Goal: Navigation & Orientation: Find specific page/section

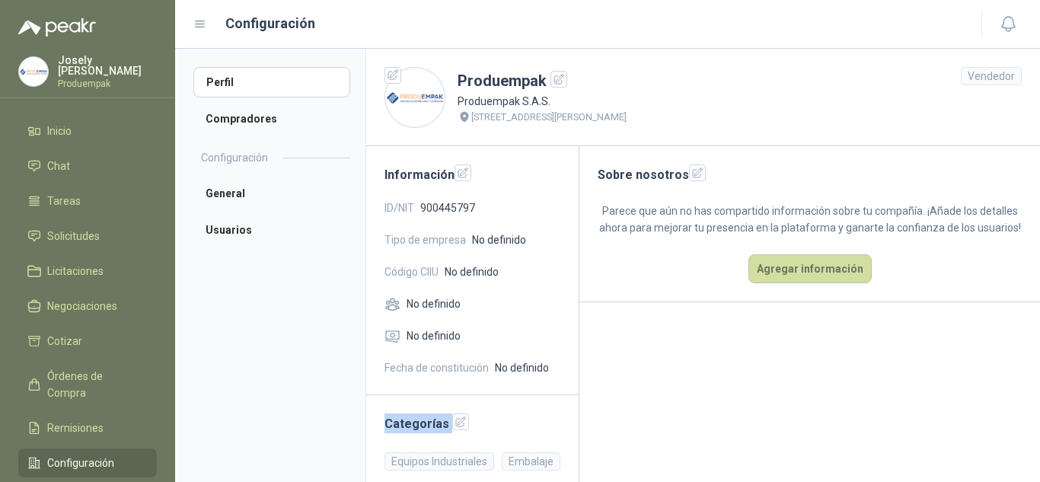
scroll to position [16, 0]
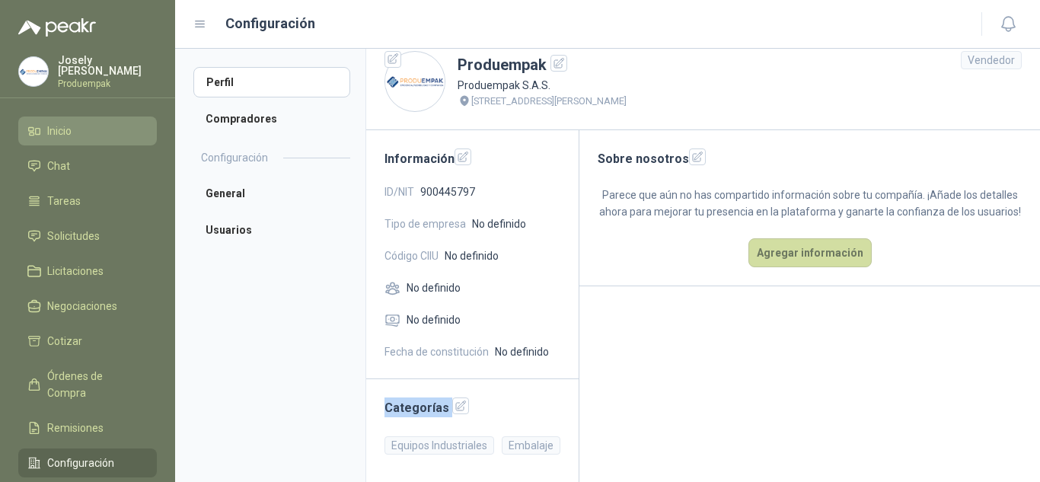
click at [84, 139] on link "Inicio" at bounding box center [87, 130] width 139 height 29
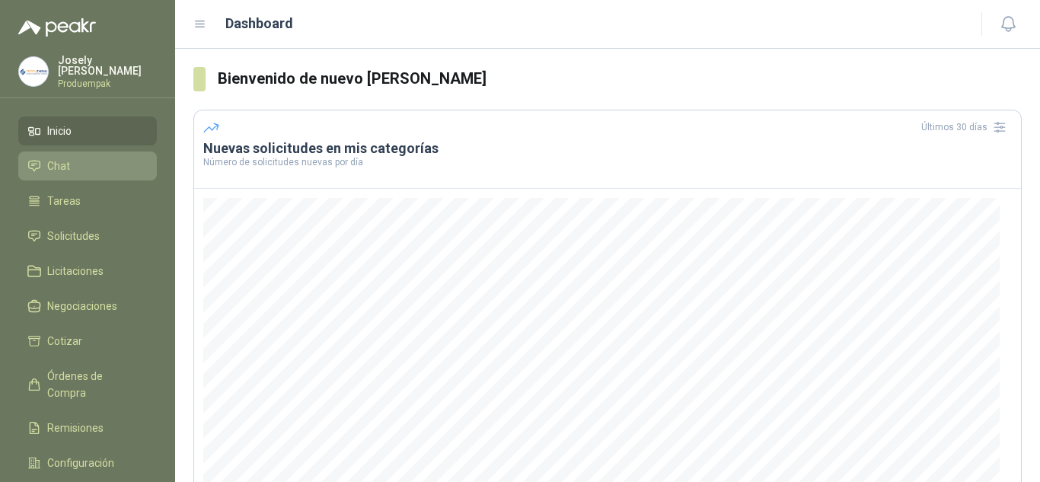
click at [79, 151] on link "Chat" at bounding box center [87, 165] width 139 height 29
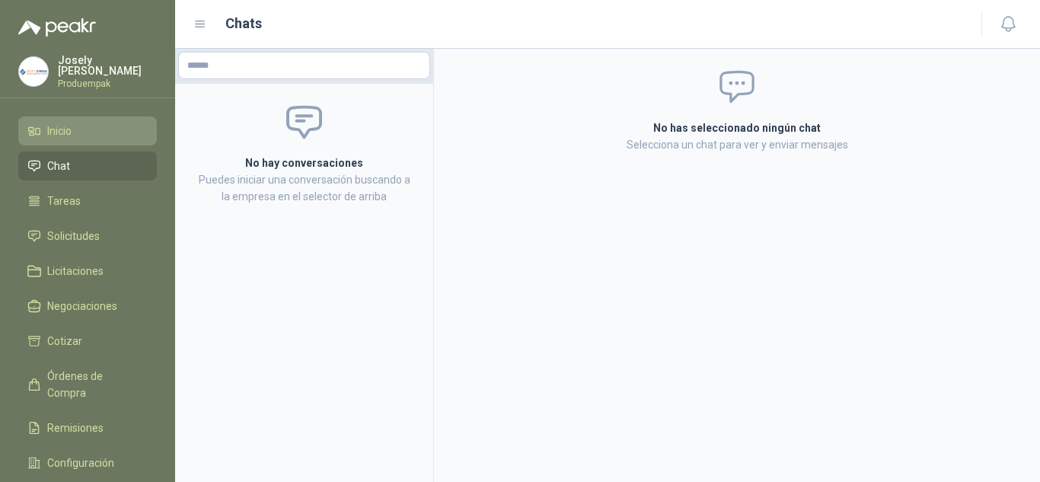
click at [96, 138] on link "Inicio" at bounding box center [87, 130] width 139 height 29
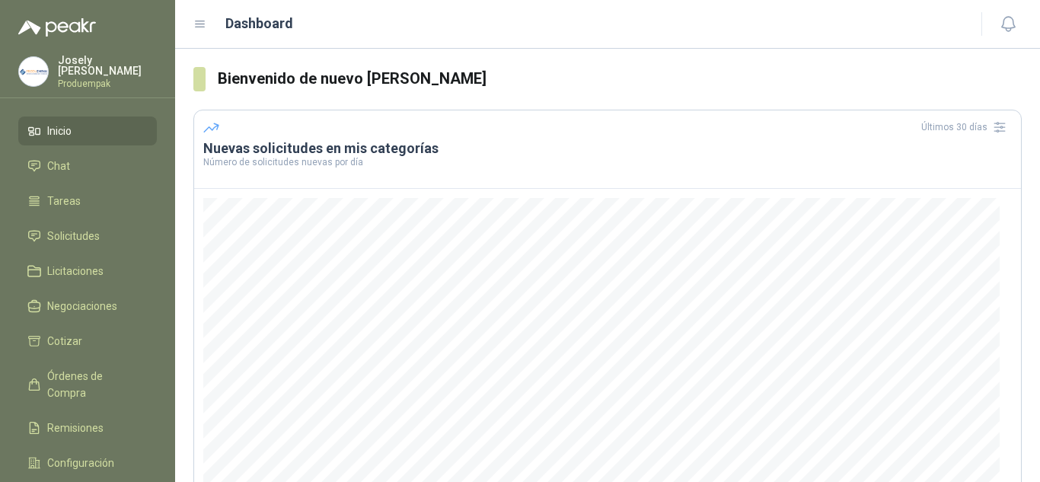
click at [193, 28] on icon at bounding box center [200, 25] width 14 height 14
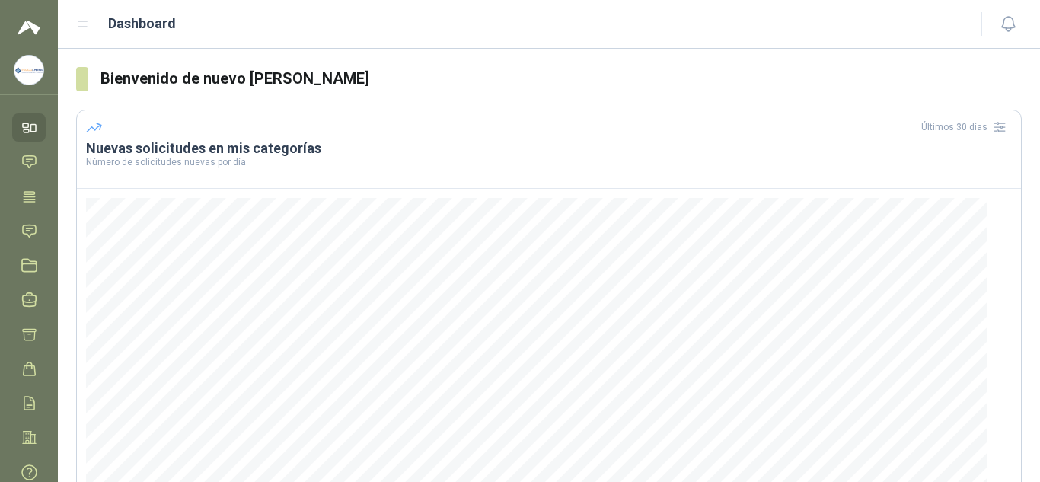
click at [85, 25] on icon at bounding box center [83, 25] width 14 height 14
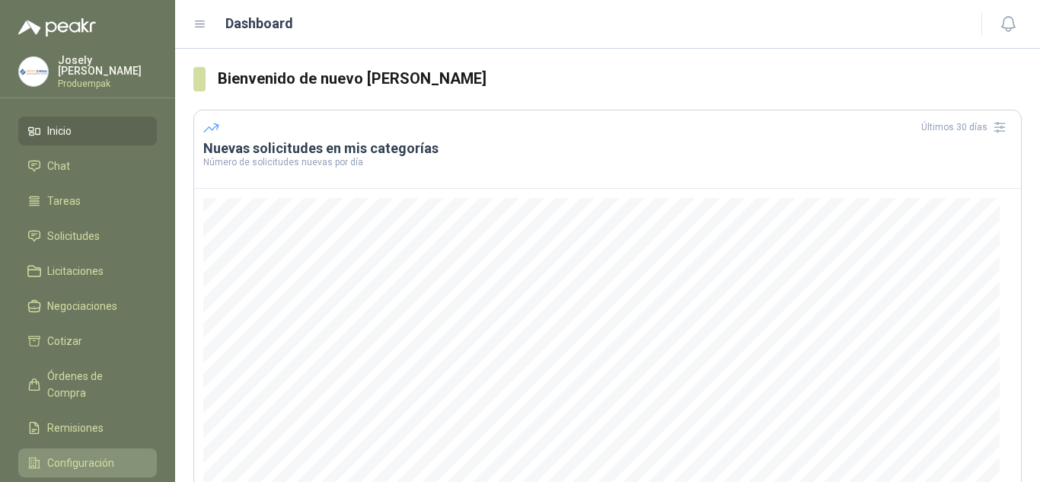
click at [113, 454] on li "Configuración" at bounding box center [87, 462] width 120 height 17
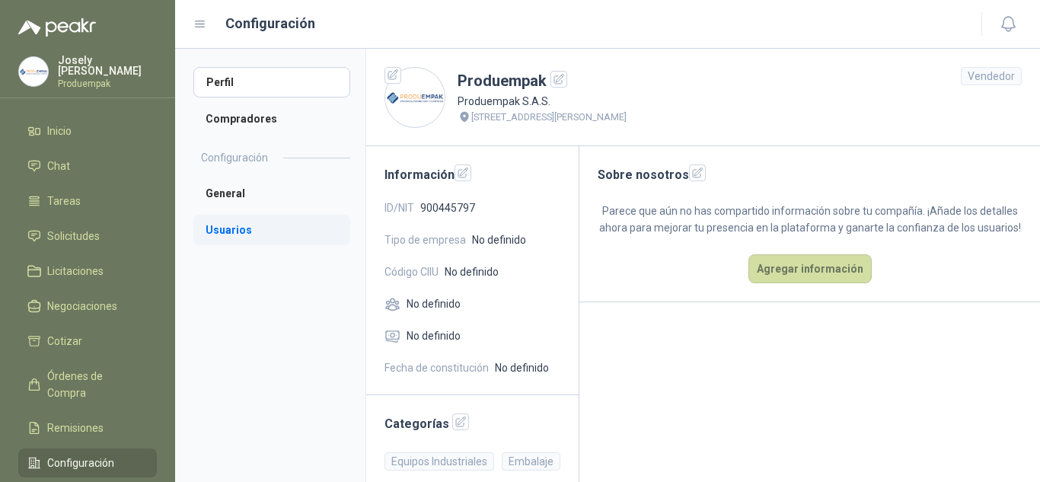
click at [263, 232] on li "Usuarios" at bounding box center [271, 230] width 157 height 30
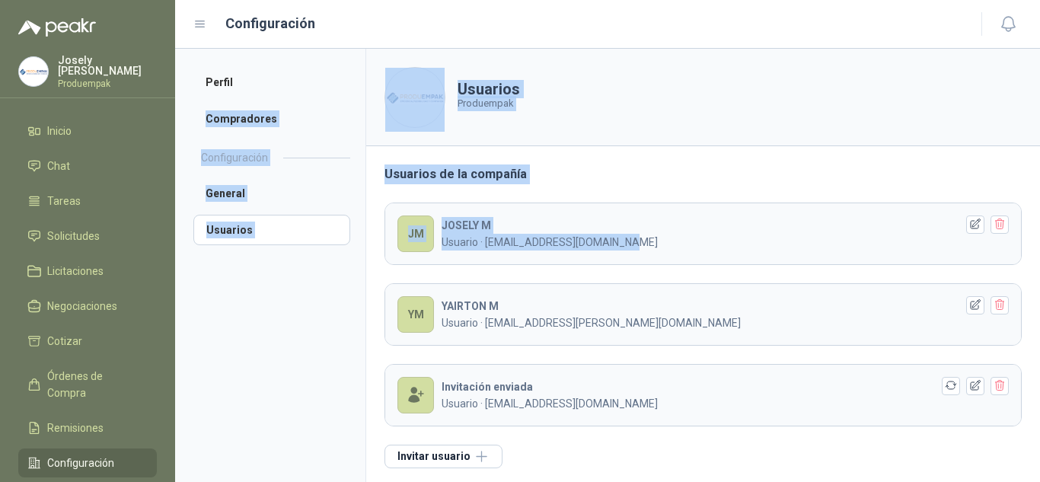
drag, startPoint x: 365, startPoint y: 50, endPoint x: 872, endPoint y: 262, distance: 549.3
click at [872, 262] on div "Perfil Compradores Configuración General Usuarios Usuarios Produempak Usuarios …" at bounding box center [607, 265] width 865 height 433
click at [945, 390] on icon "button" at bounding box center [951, 385] width 13 height 13
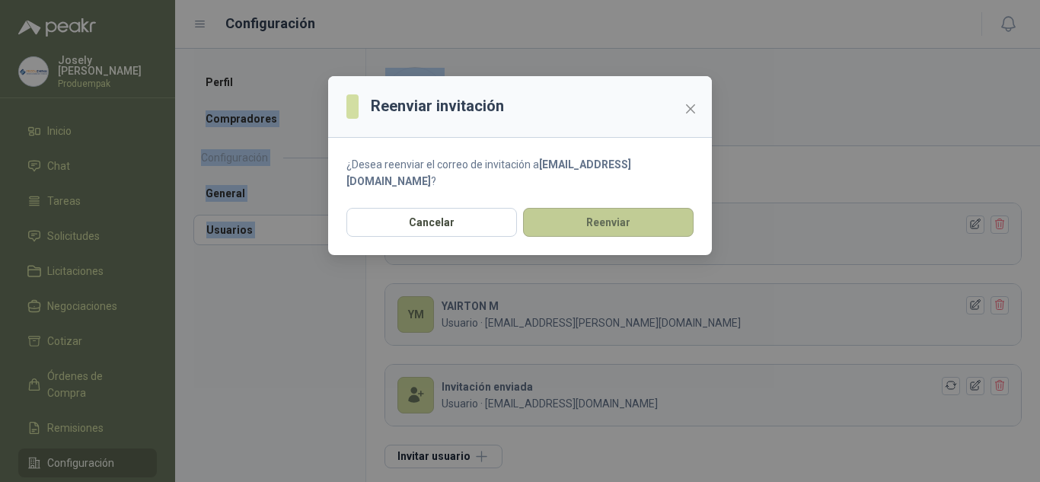
click at [610, 227] on button "Reenviar" at bounding box center [608, 222] width 171 height 29
click at [691, 107] on icon "close" at bounding box center [690, 108] width 9 height 9
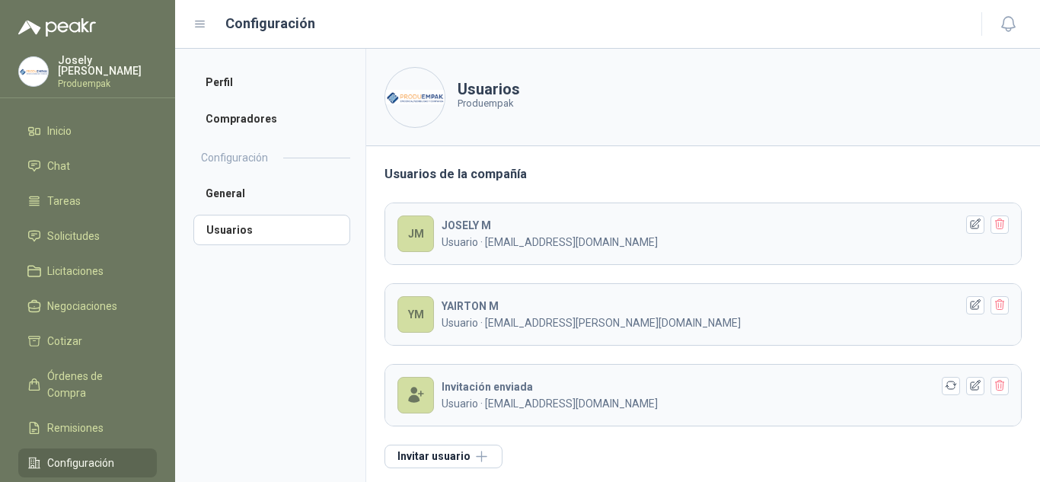
click at [74, 69] on p "[PERSON_NAME]" at bounding box center [107, 65] width 99 height 21
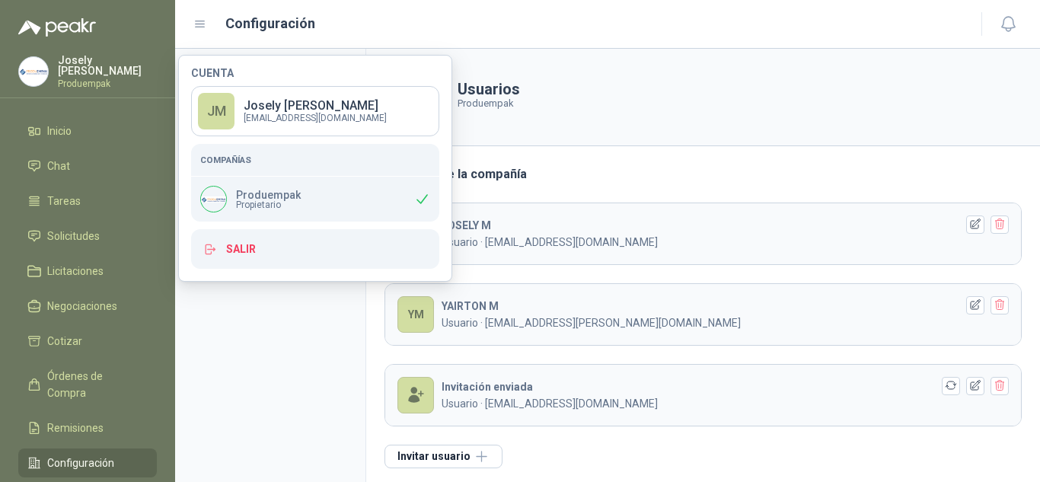
click at [321, 312] on aside "Perfil Compradores Configuración General Usuarios" at bounding box center [270, 265] width 190 height 433
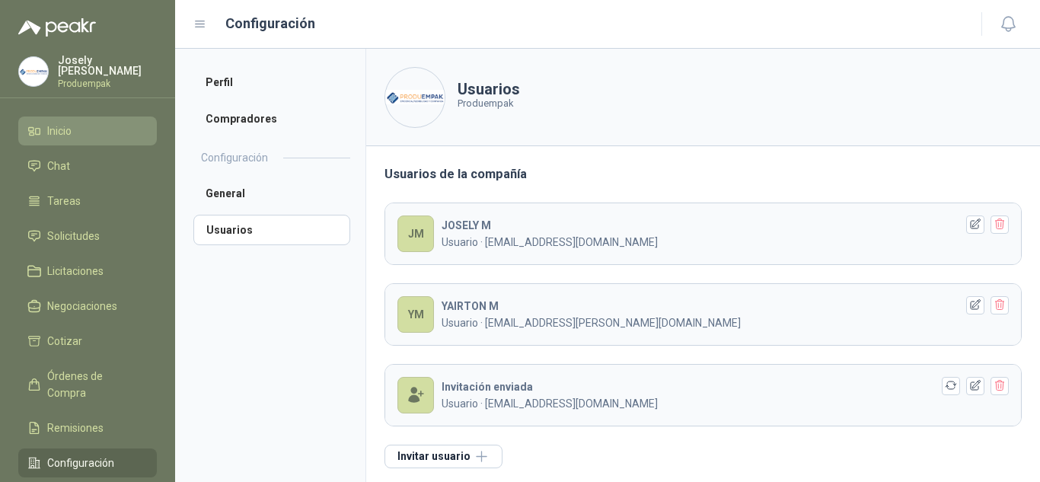
click at [80, 123] on li "Inicio" at bounding box center [87, 131] width 120 height 17
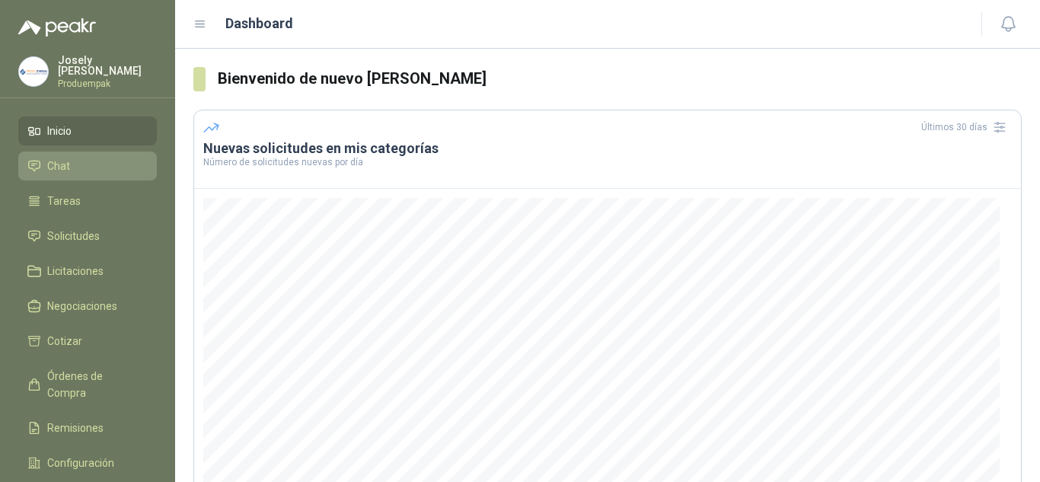
click at [77, 158] on li "Chat" at bounding box center [87, 166] width 120 height 17
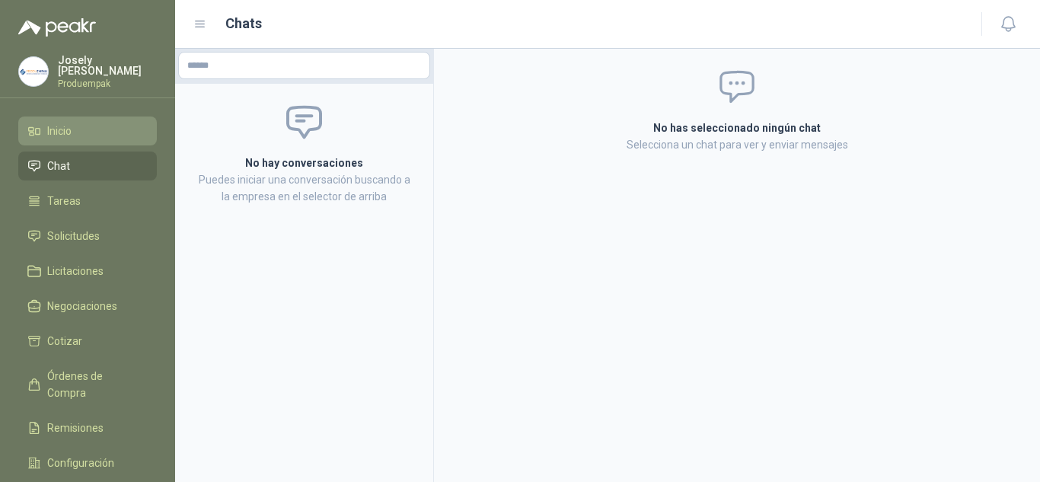
click at [68, 135] on span "Inicio" at bounding box center [59, 131] width 24 height 17
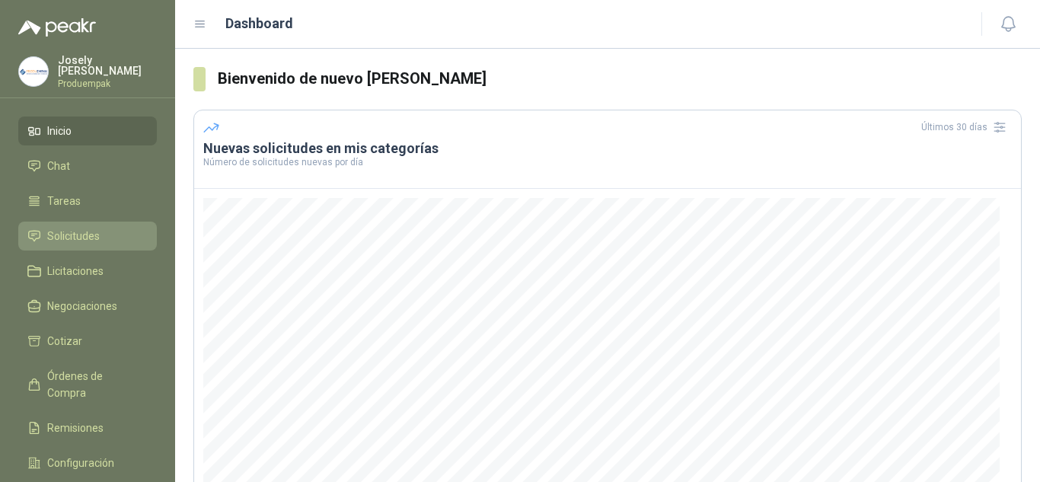
click at [81, 242] on link "Solicitudes" at bounding box center [87, 236] width 139 height 29
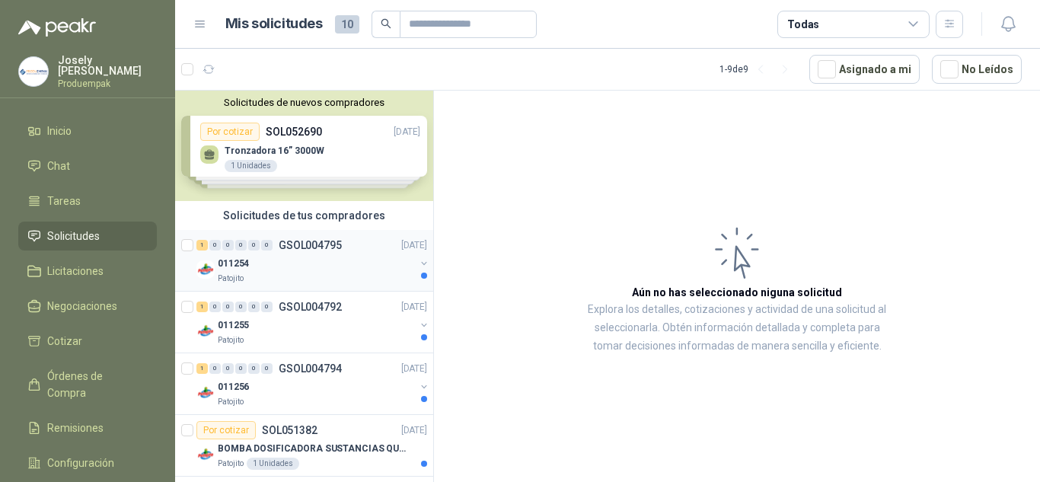
click at [280, 236] on div "1 0 0 0 0 0 GSOL004795 [DATE]" at bounding box center [313, 245] width 234 height 18
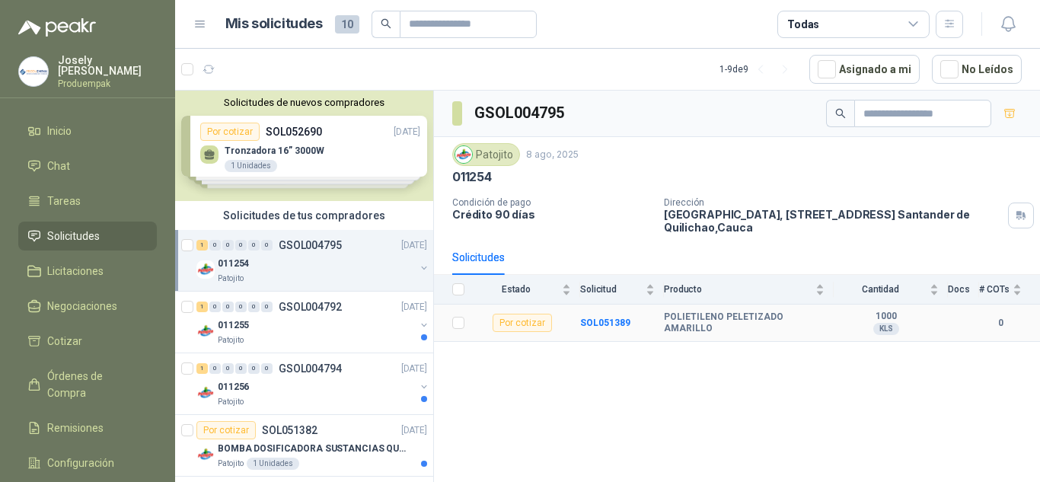
click at [757, 320] on b "POLIETILENO PELETIZADO AMARILLO" at bounding box center [744, 323] width 161 height 24
click at [352, 304] on div "1 0 0 0 0 0 GSOL004792 [DATE]" at bounding box center [313, 307] width 234 height 18
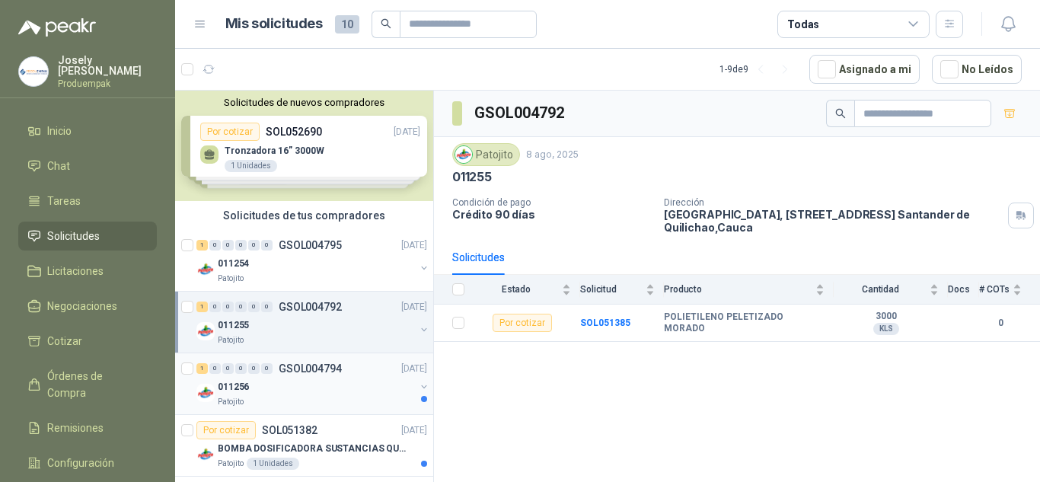
click at [339, 375] on div "1 0 0 0 0 0 GSOL004794 [DATE]" at bounding box center [313, 368] width 234 height 18
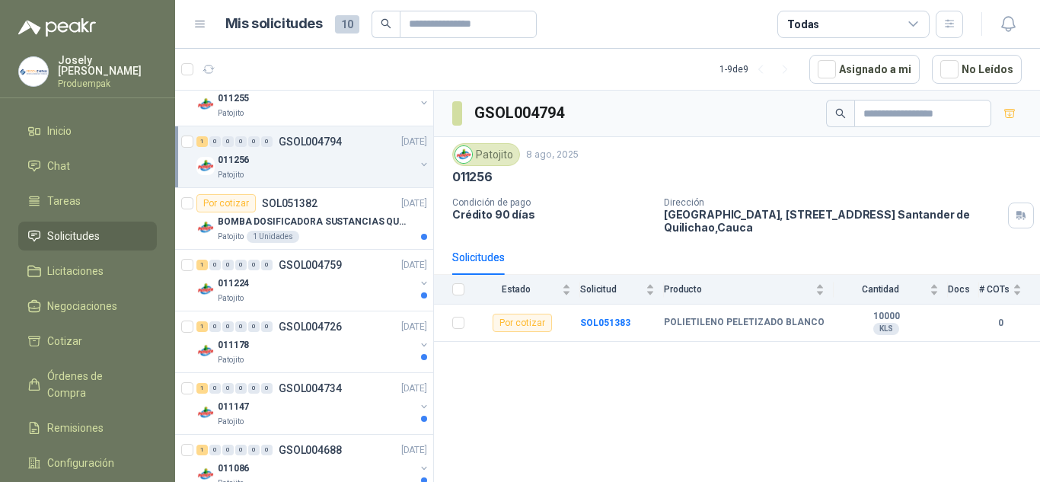
scroll to position [236, 0]
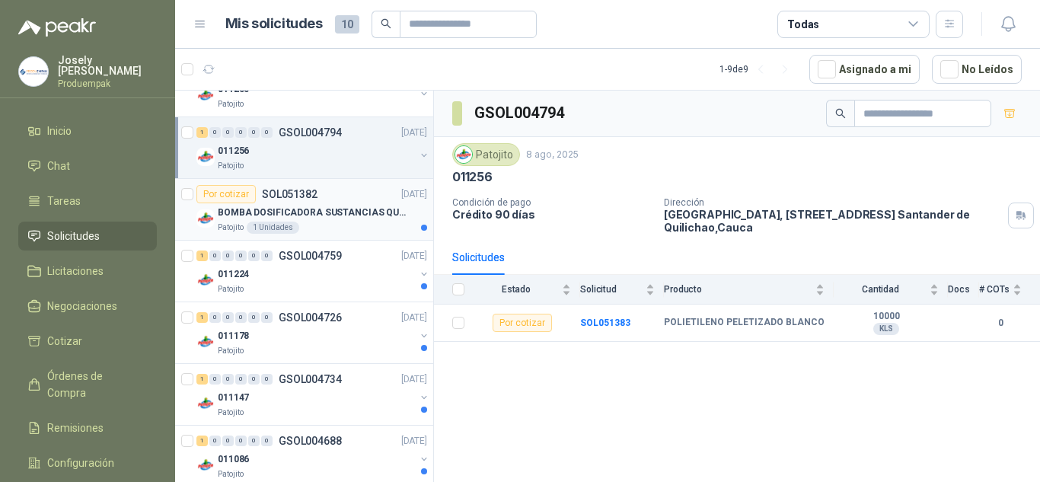
click at [298, 217] on p "BOMBA DOSIFICADORA SUSTANCIAS QUIMICAS" at bounding box center [313, 213] width 190 height 14
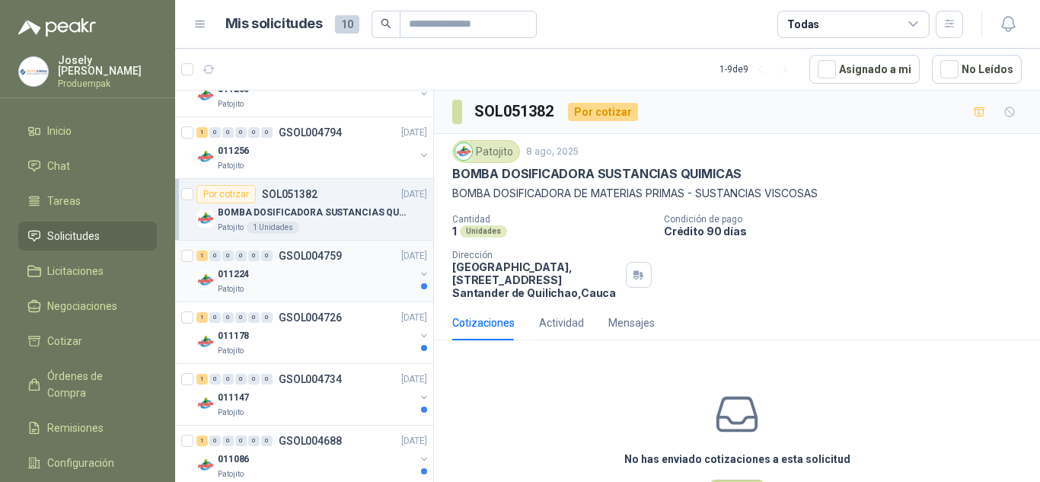
click at [317, 269] on div "011224" at bounding box center [316, 274] width 197 height 18
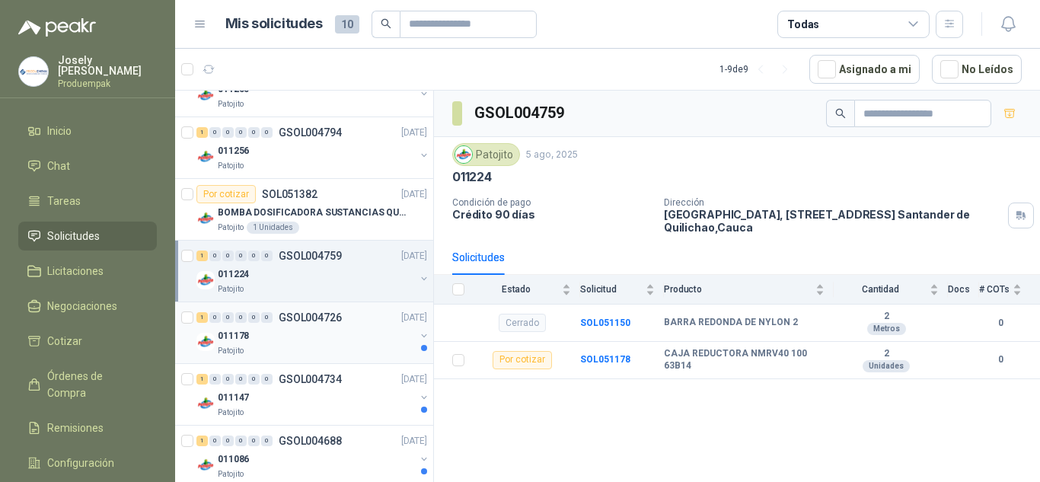
click at [338, 313] on p "GSOL004726" at bounding box center [310, 317] width 63 height 11
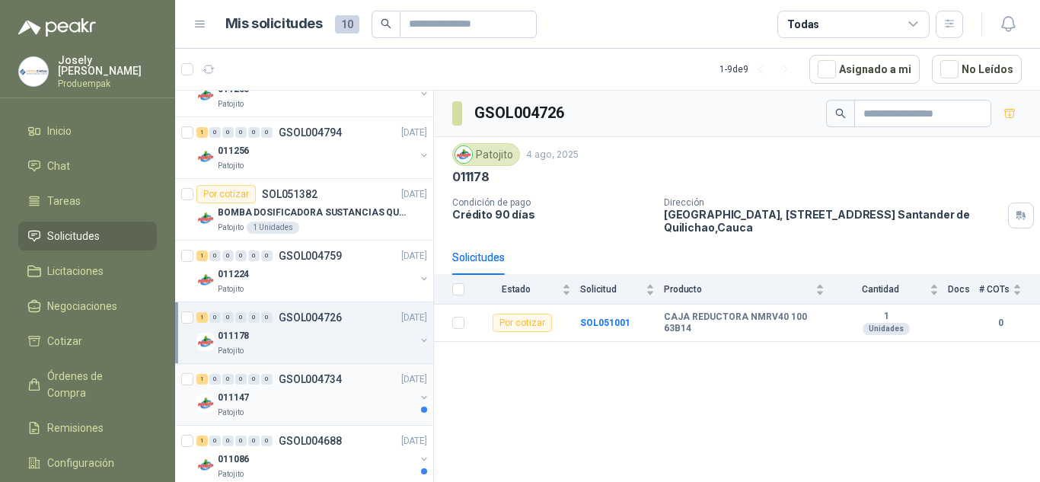
click at [338, 371] on div "1 0 0 0 0 0 GSOL004734 [DATE]" at bounding box center [313, 379] width 234 height 18
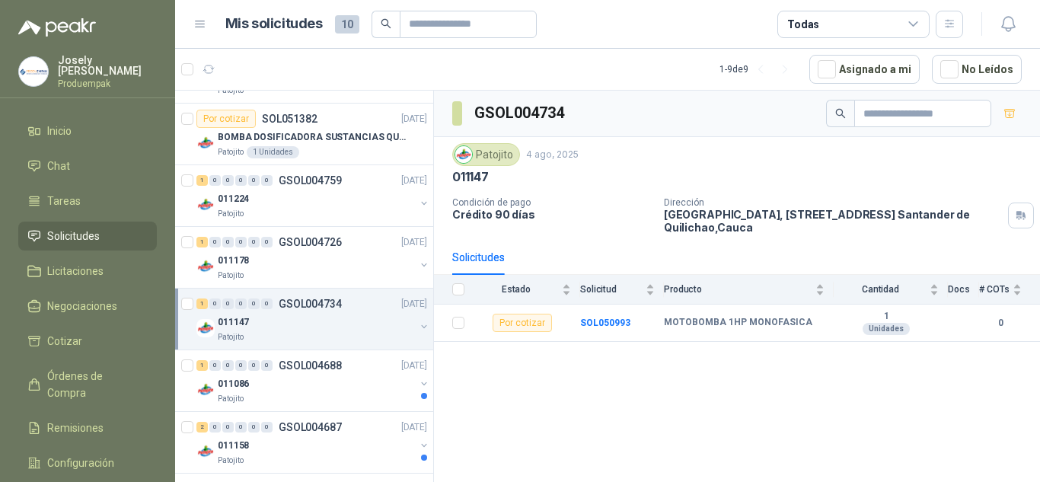
scroll to position [319, 0]
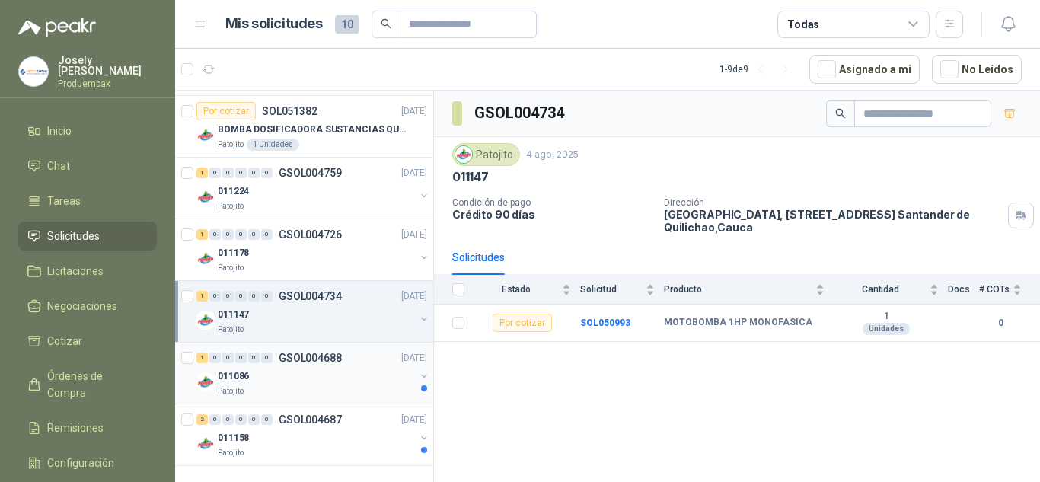
click at [275, 375] on div "011086" at bounding box center [316, 376] width 197 height 18
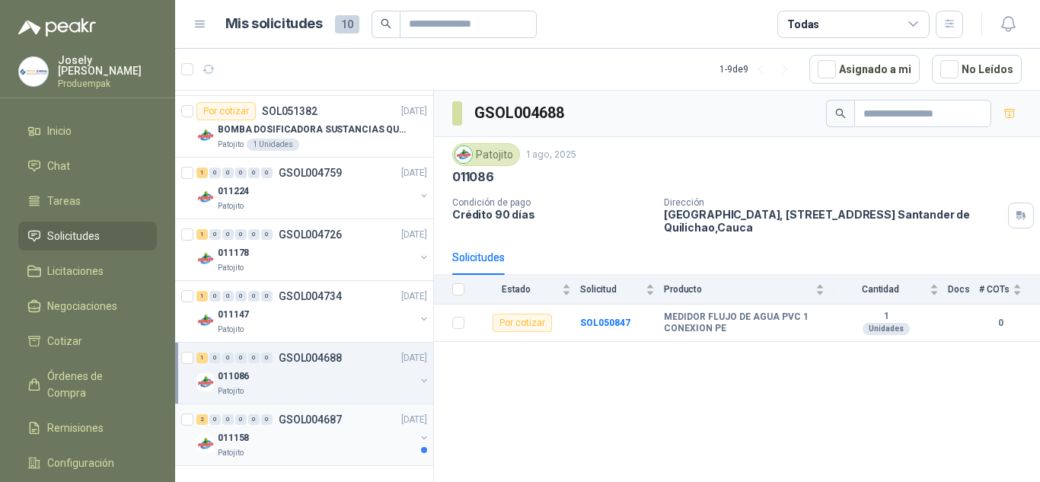
click at [312, 422] on p "GSOL004687" at bounding box center [310, 419] width 63 height 11
